Goal: Task Accomplishment & Management: Manage account settings

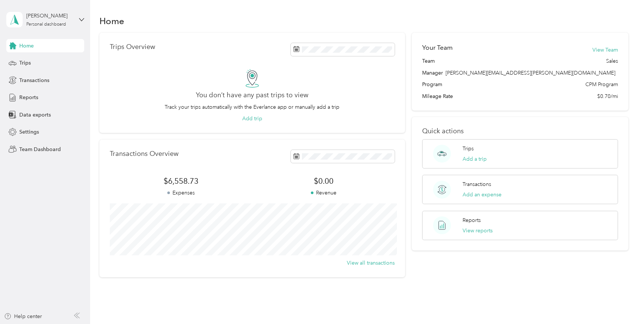
click at [29, 47] on span "Home" at bounding box center [26, 46] width 14 height 8
click at [46, 31] on div "[PERSON_NAME] Personal dashboard" at bounding box center [45, 20] width 78 height 26
click at [37, 63] on div "Team dashboard" at bounding box center [126, 61] width 230 height 13
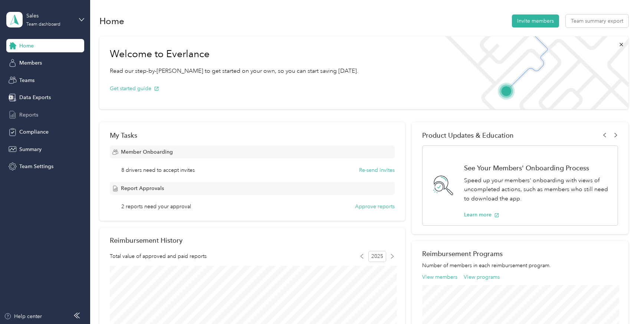
click at [25, 114] on span "Reports" at bounding box center [28, 115] width 19 height 8
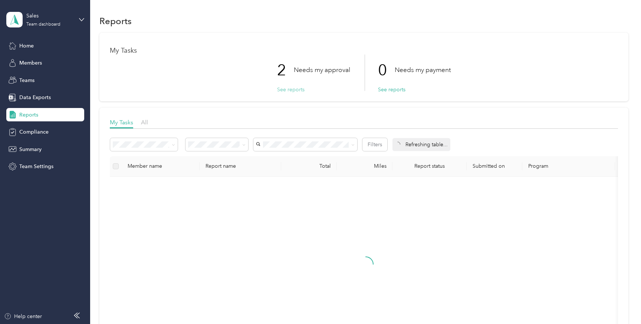
click at [290, 91] on button "See reports" at bounding box center [290, 90] width 27 height 8
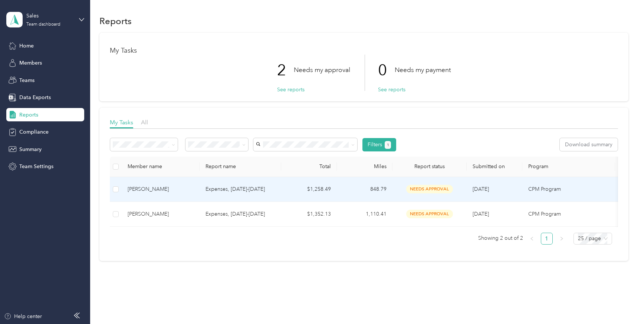
click at [502, 189] on td "[DATE]" at bounding box center [495, 189] width 56 height 25
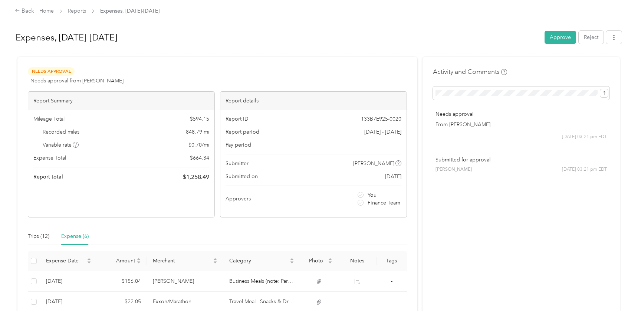
click at [568, 26] on div "Expenses, [DATE]-[DATE] Approve Reject Needs Approval Needs approval from [PERS…" at bounding box center [318, 155] width 637 height 311
click at [564, 36] on button "Approve" at bounding box center [560, 37] width 32 height 13
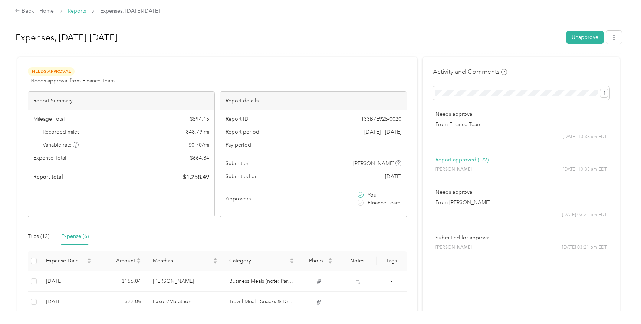
click at [79, 9] on link "Reports" at bounding box center [77, 11] width 18 height 6
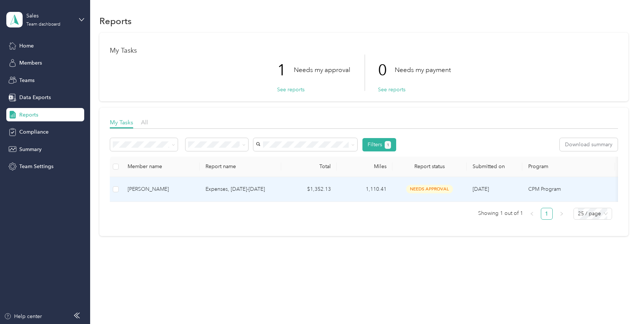
click at [187, 186] on div "[PERSON_NAME]" at bounding box center [161, 189] width 66 height 8
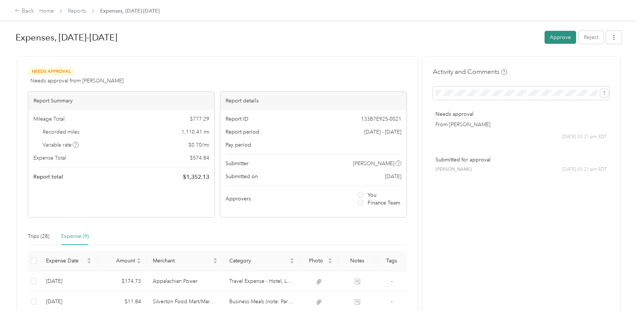
click at [551, 38] on button "Approve" at bounding box center [560, 37] width 32 height 13
